Goal: Information Seeking & Learning: Compare options

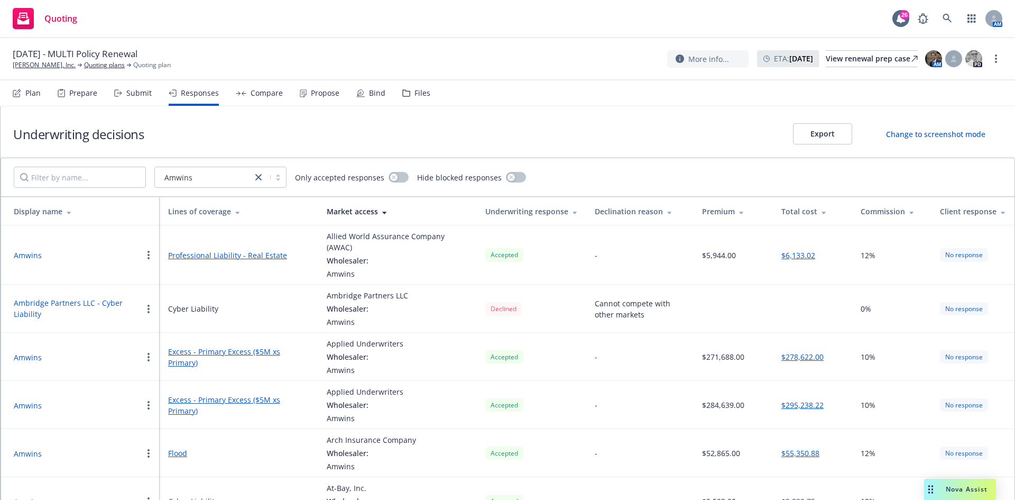
click at [328, 98] on div "Propose" at bounding box center [320, 92] width 40 height 25
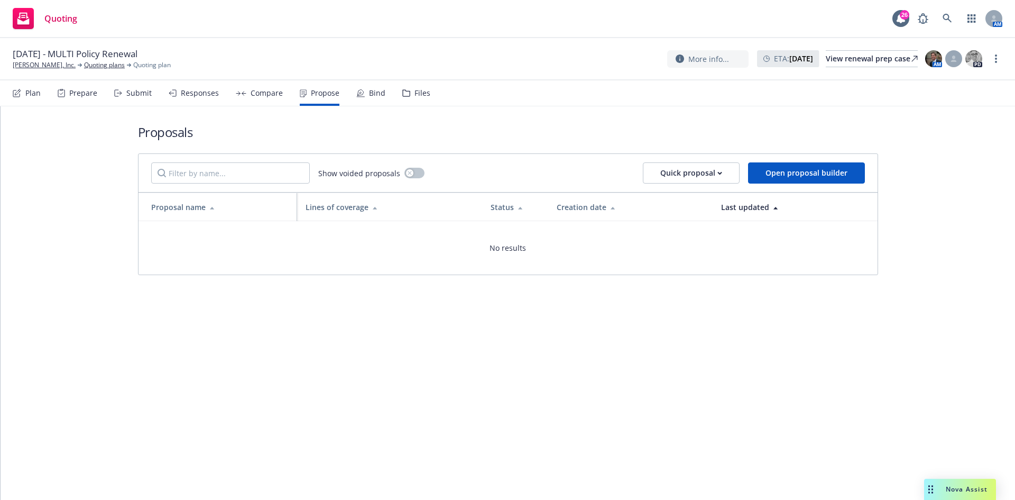
click at [258, 94] on div "Compare" at bounding box center [267, 93] width 32 height 8
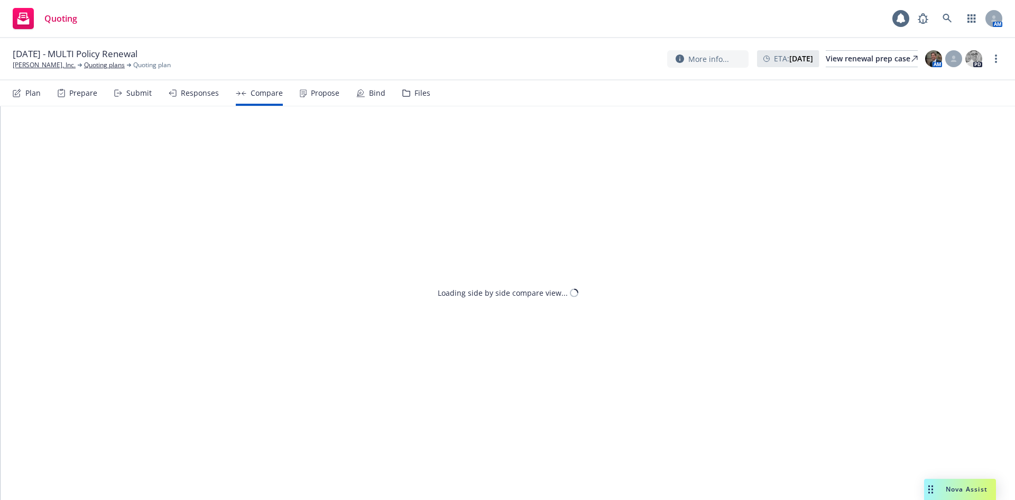
click at [207, 95] on div "Responses" at bounding box center [200, 93] width 38 height 8
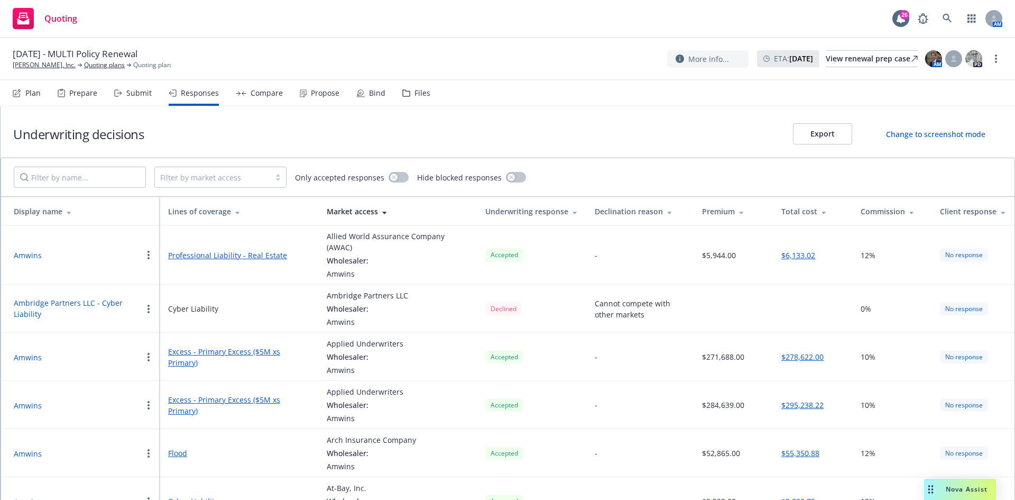
click at [329, 94] on div "Propose" at bounding box center [325, 93] width 29 height 8
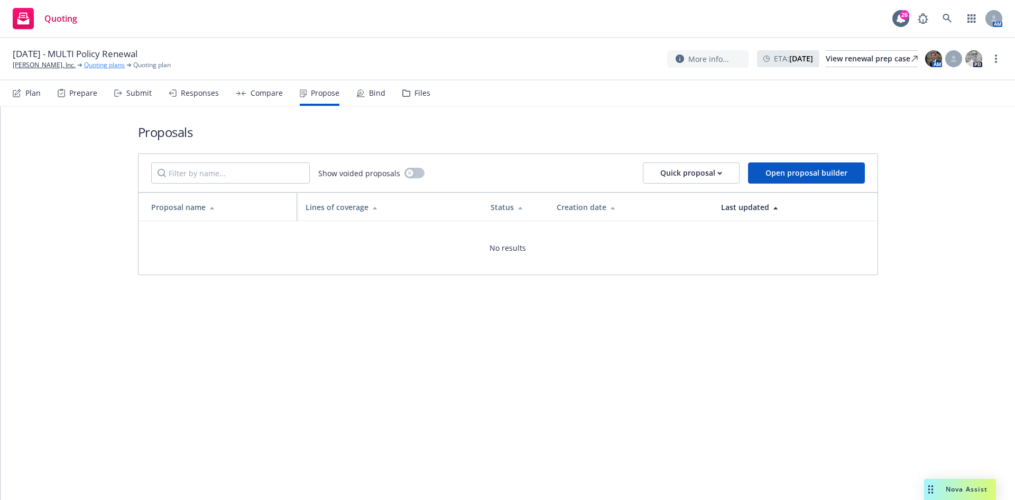
click at [98, 65] on link "Quoting plans" at bounding box center [104, 65] width 41 height 10
